Goal: Navigation & Orientation: Find specific page/section

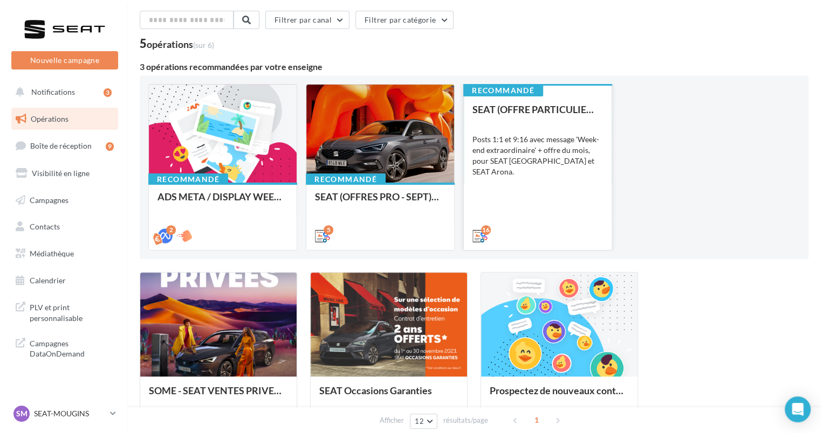
scroll to position [29, 0]
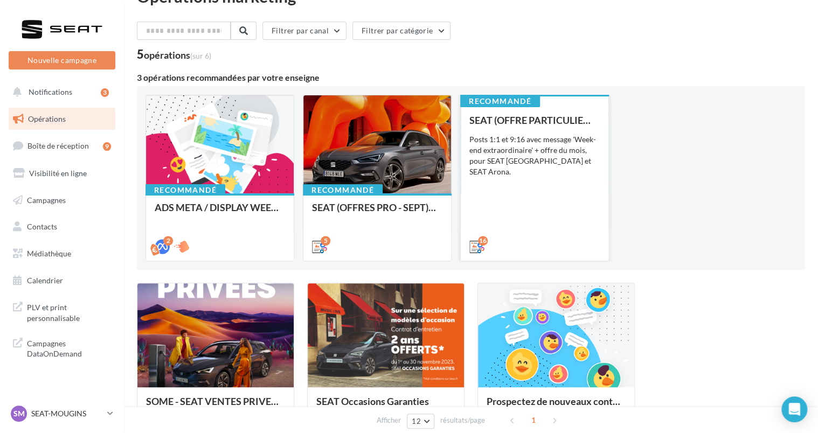
click at [550, 141] on div "Posts 1:1 et 9:16 avec message 'Week-end extraordinaire' + offre du mois, pour …" at bounding box center [535, 155] width 130 height 43
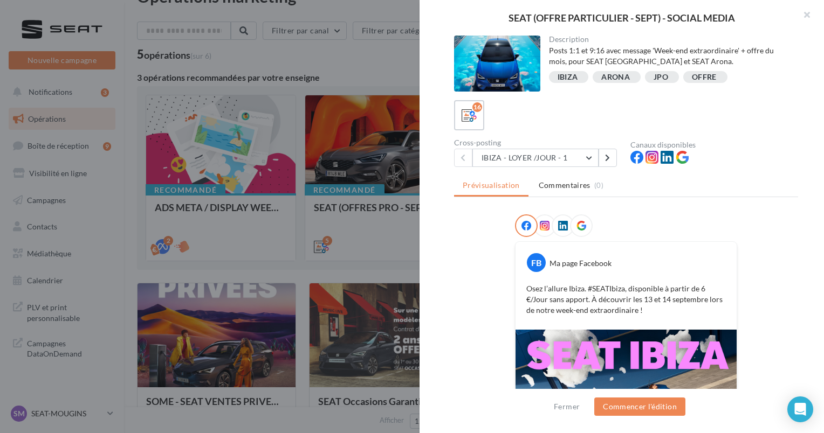
scroll to position [165, 0]
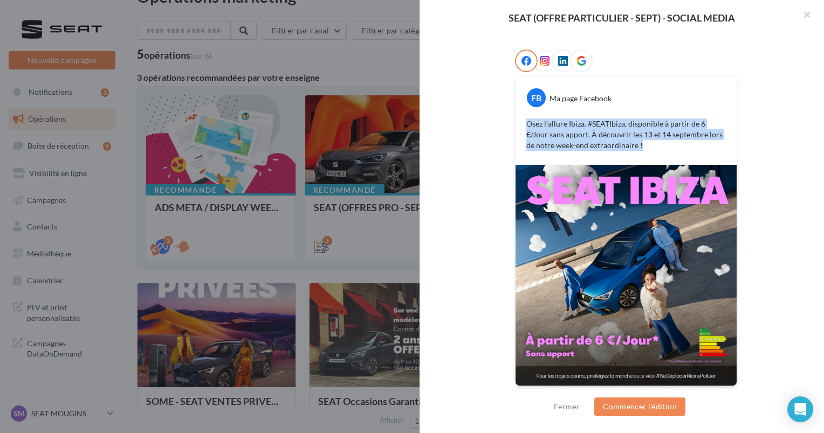
drag, startPoint x: 625, startPoint y: 147, endPoint x: 523, endPoint y: 125, distance: 104.8
click at [526, 125] on p "Osez l’allure Ibiza. #SEATIbiza, disponible à partir de 6 €/Jour sans apport. À…" at bounding box center [625, 135] width 199 height 32
copy p "Osez l’allure Ibiza. #SEATIbiza, disponible à partir de 6 €/Jour sans apport. À…"
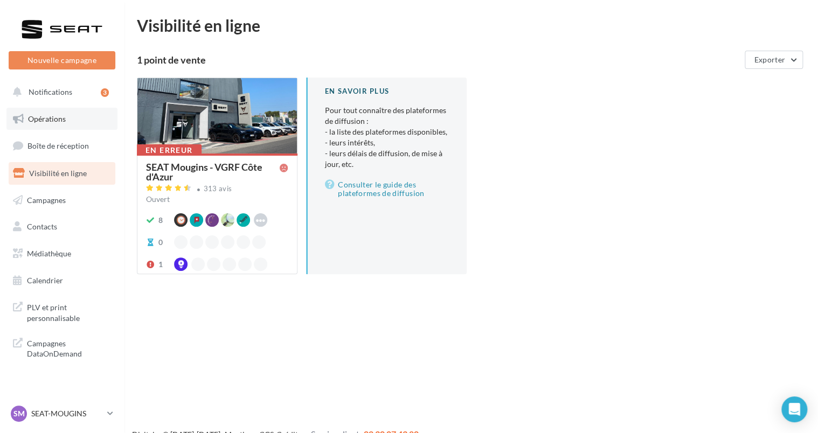
click at [59, 115] on span "Opérations" at bounding box center [47, 118] width 38 height 9
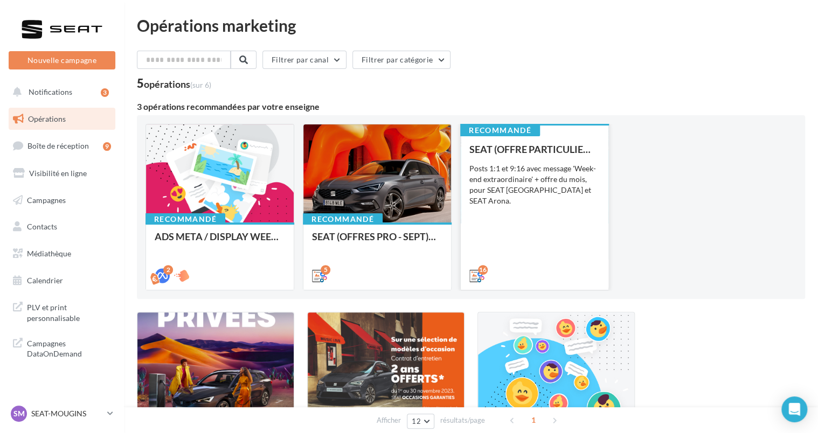
click at [543, 247] on div "SEAT (OFFRE PARTICULIER - SEPT) - SOCIAL MEDIA Posts 1:1 et 9:16 avec message '…" at bounding box center [535, 212] width 130 height 136
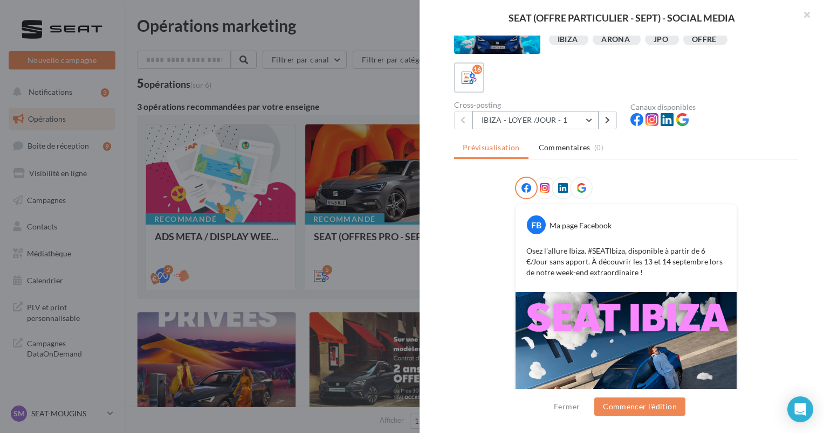
scroll to position [37, 0]
click at [554, 126] on button "IBIZA - LOYER /JOUR - 1" at bounding box center [535, 121] width 126 height 18
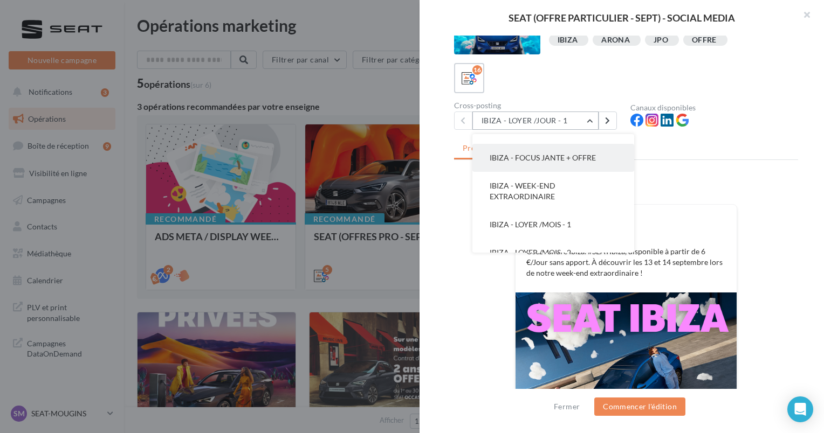
scroll to position [0, 0]
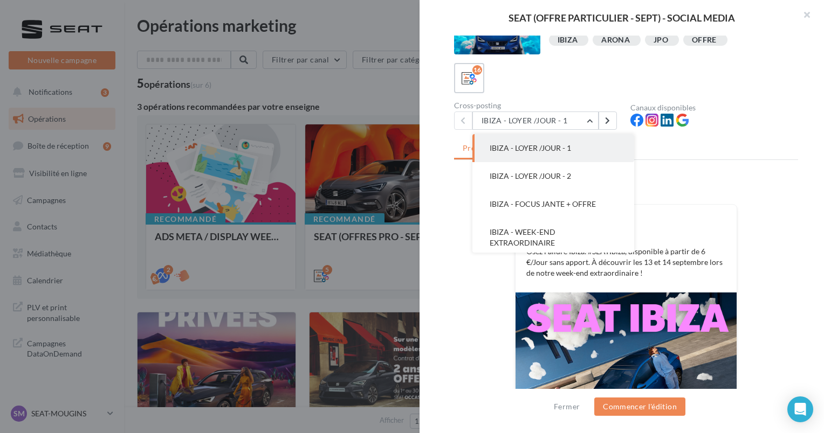
click at [754, 84] on div "16" at bounding box center [626, 78] width 344 height 30
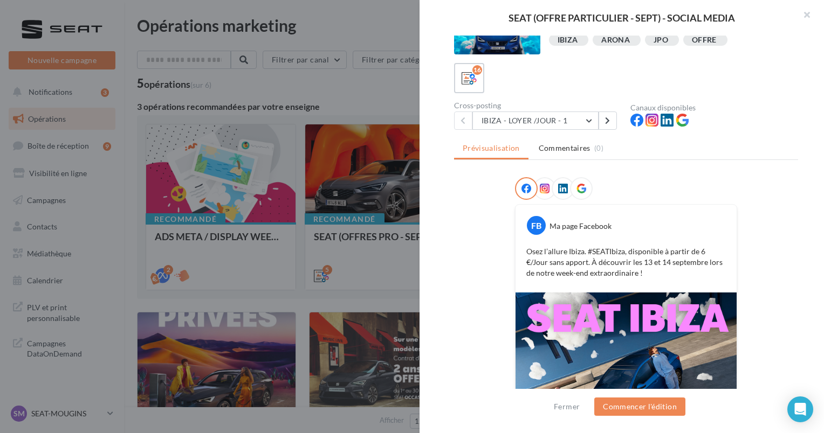
scroll to position [165, 0]
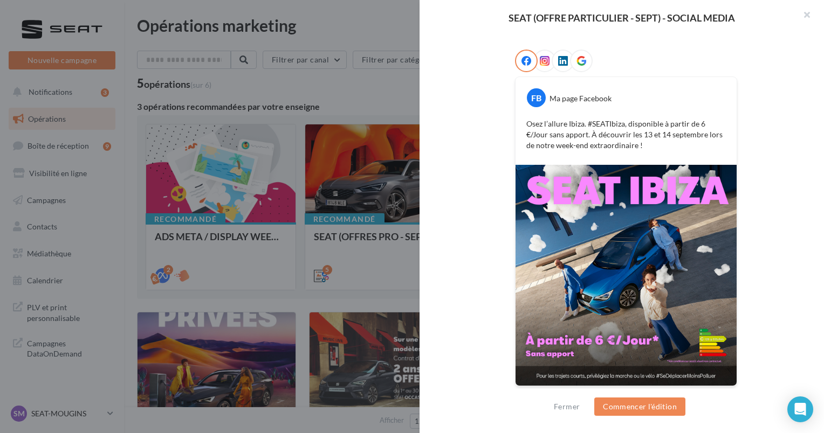
click at [673, 254] on img at bounding box center [625, 275] width 221 height 221
click at [579, 67] on div at bounding box center [581, 61] width 23 height 23
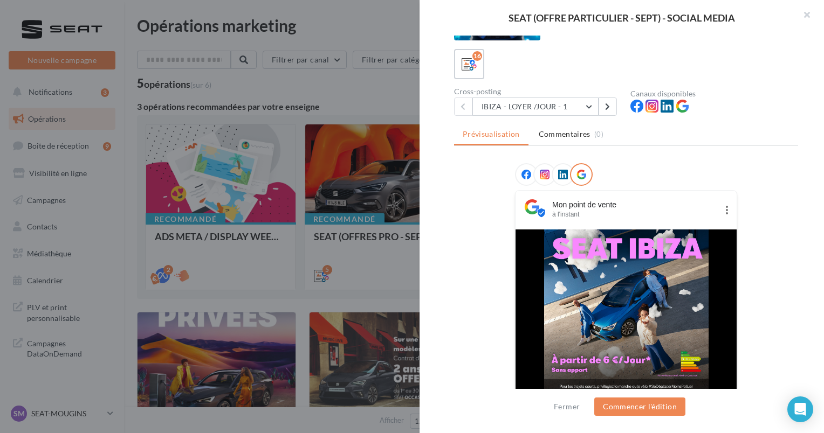
scroll to position [50, 0]
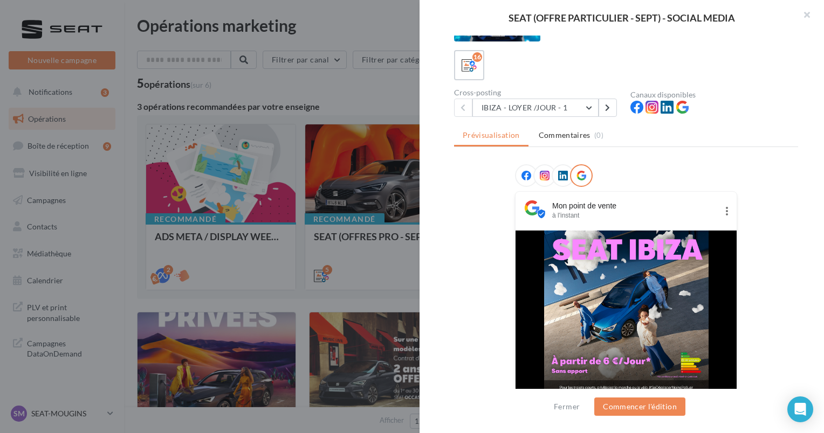
click at [558, 171] on icon at bounding box center [563, 176] width 10 height 10
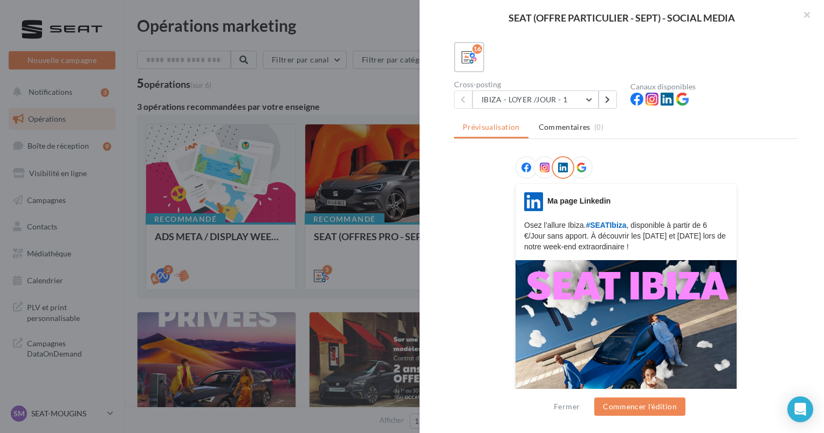
scroll to position [183, 0]
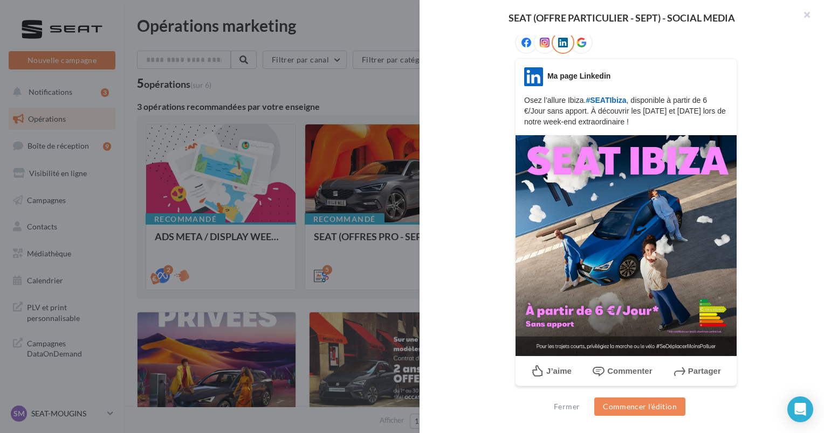
click at [660, 293] on img at bounding box center [625, 245] width 221 height 221
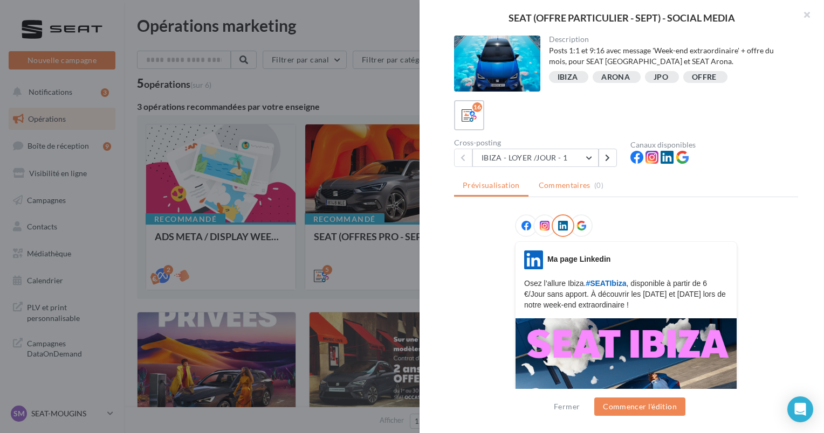
scroll to position [0, 0]
click at [541, 158] on button "IBIZA - LOYER /JOUR - 1" at bounding box center [535, 158] width 126 height 18
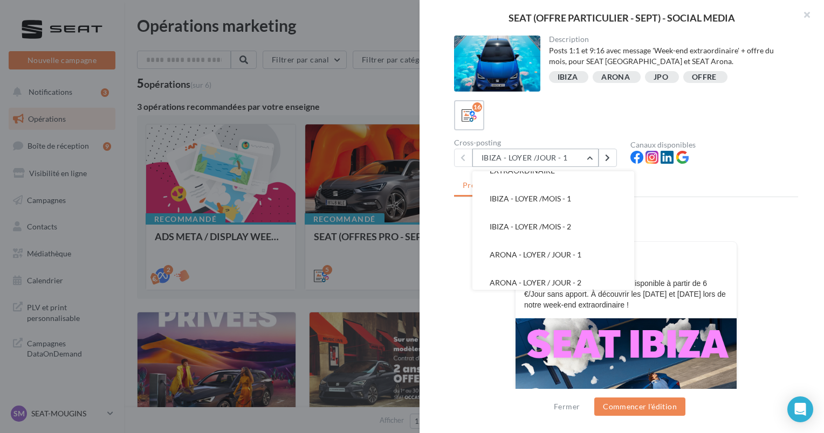
scroll to position [113, 0]
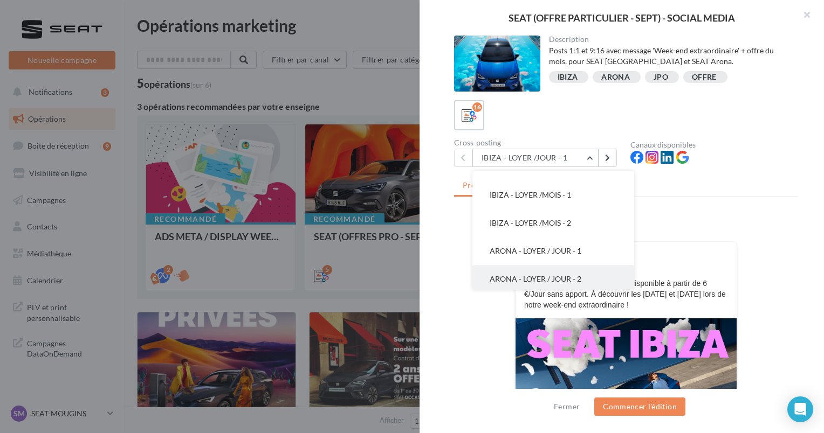
click at [539, 271] on button "ARONA - LOYER / JOUR - 2" at bounding box center [553, 279] width 162 height 28
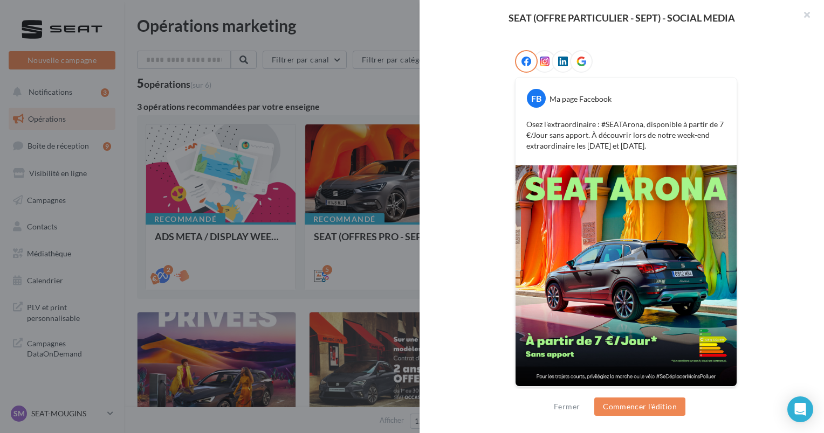
scroll to position [0, 0]
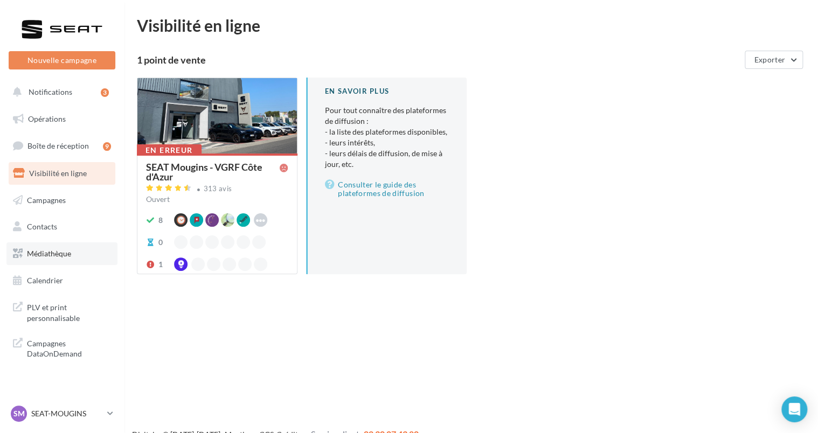
click at [36, 250] on span "Médiathèque" at bounding box center [49, 253] width 44 height 9
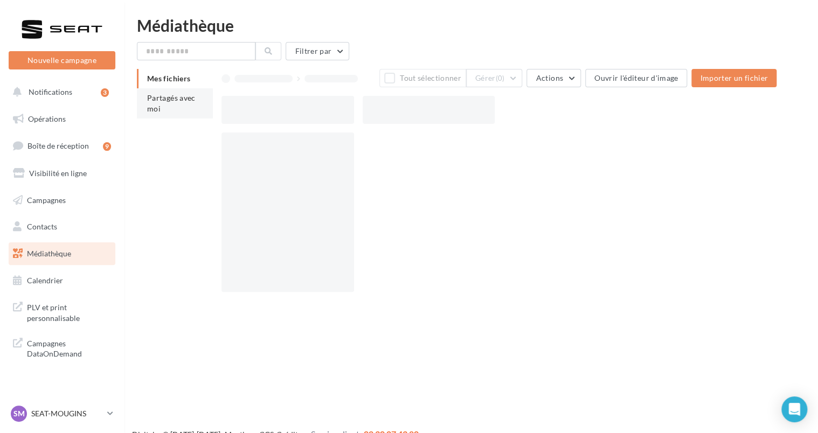
click at [170, 104] on li "Partagés avec moi" at bounding box center [175, 103] width 76 height 30
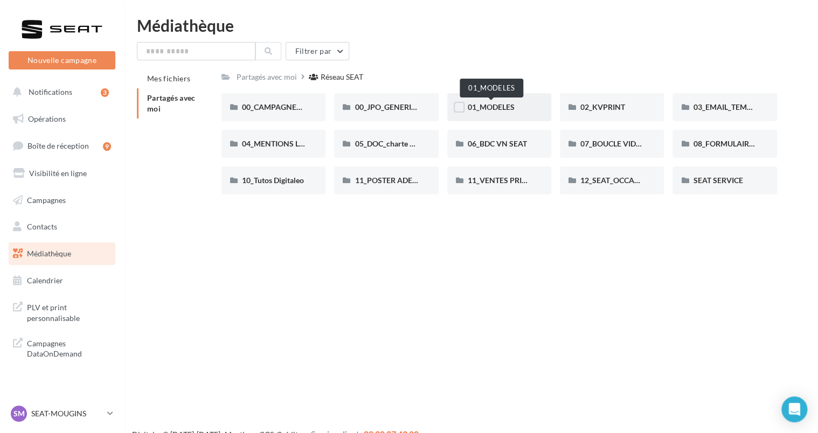
click at [485, 108] on span "01_MODELES" at bounding box center [491, 106] width 47 height 9
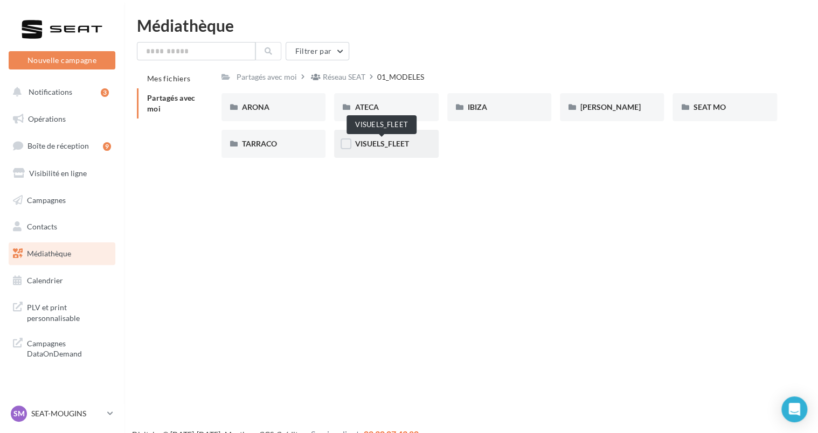
click at [367, 143] on span "VISUELS_FLEET" at bounding box center [382, 143] width 54 height 9
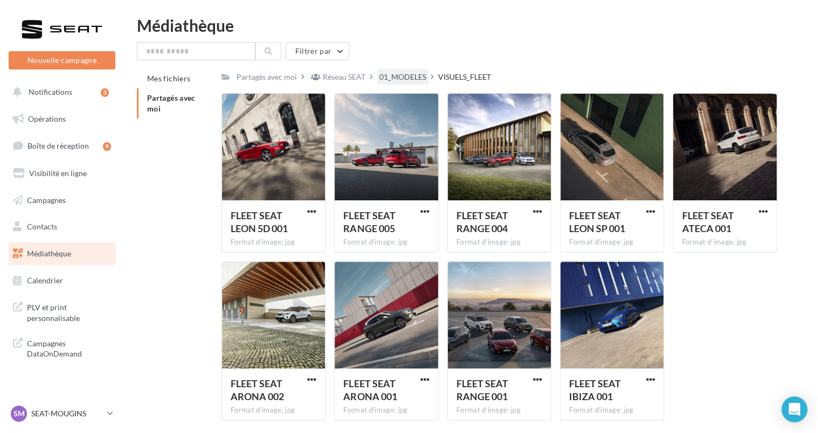
click at [416, 77] on div "01_MODELES" at bounding box center [403, 77] width 47 height 11
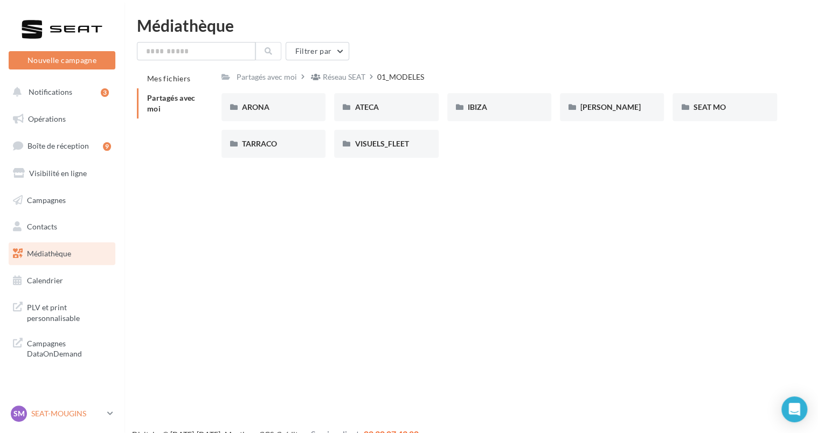
click at [97, 418] on p "SEAT-MOUGINS" at bounding box center [67, 414] width 72 height 11
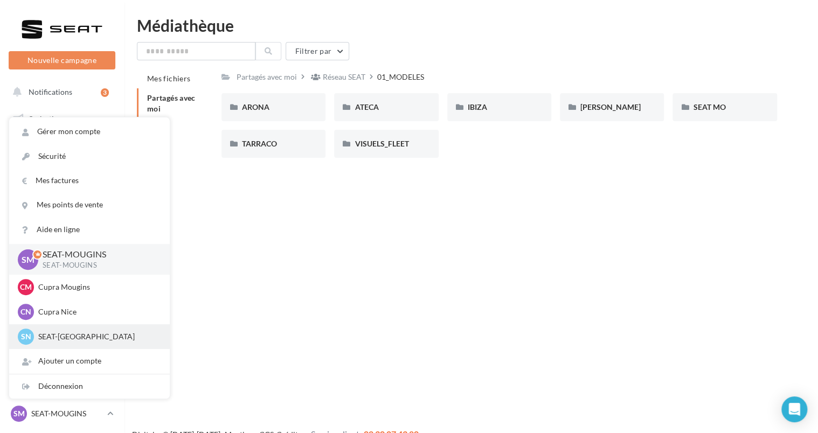
click at [88, 330] on div "SN SEAT-NICE SEAT-NICE" at bounding box center [89, 337] width 143 height 16
